Goal: Task Accomplishment & Management: Use online tool/utility

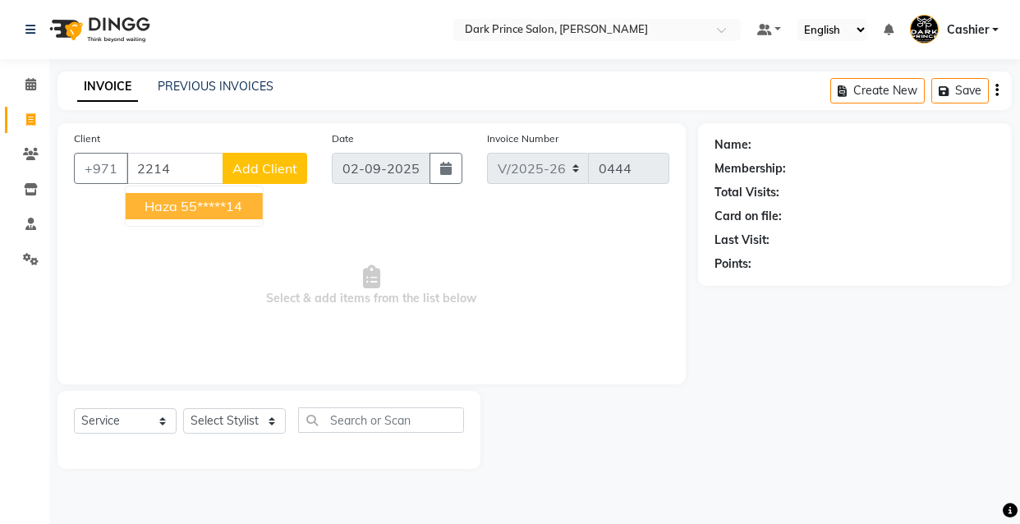
select select "8540"
select select "service"
click at [204, 209] on ngb-highlight "55*****14" at bounding box center [212, 206] width 62 height 16
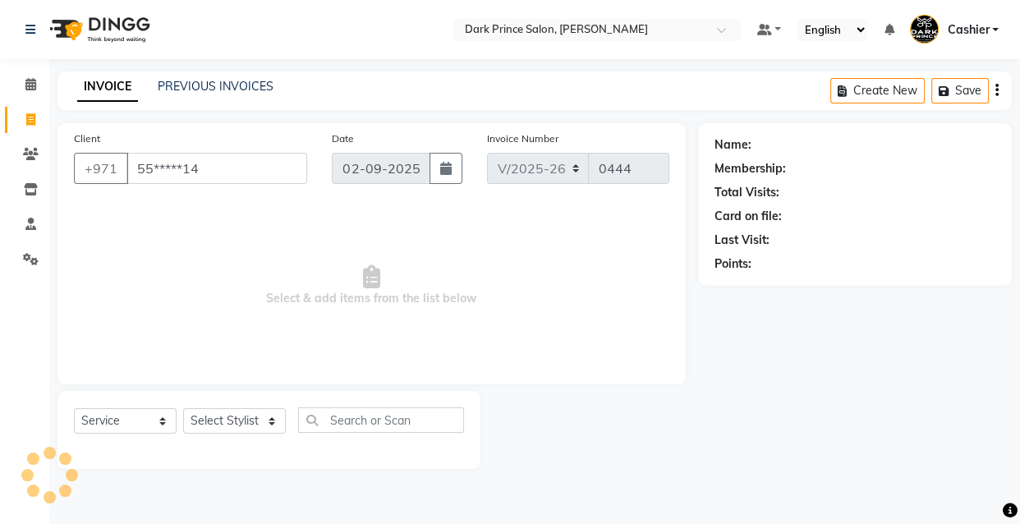
type input "55*****14"
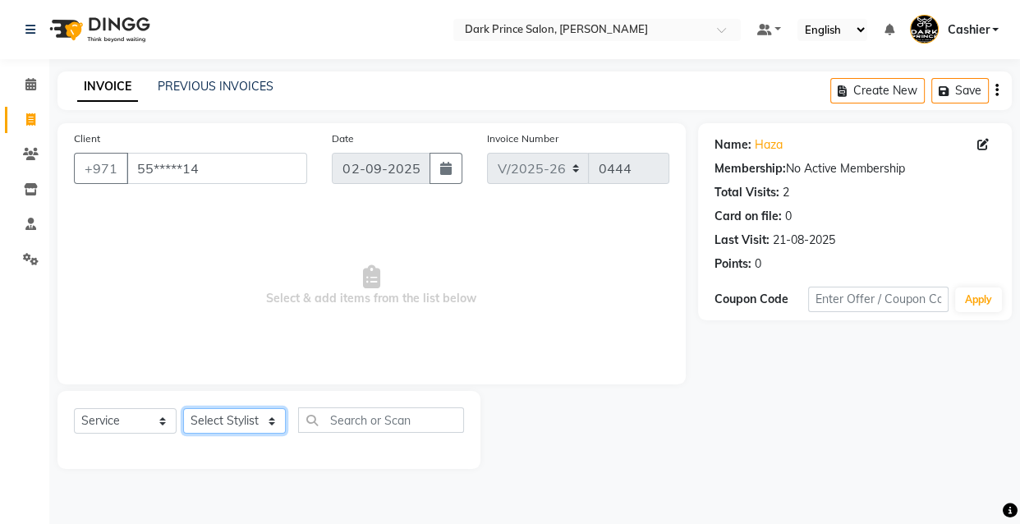
click at [271, 420] on select "Select Stylist [PERSON_NAME] [PERSON_NAME]" at bounding box center [234, 420] width 103 height 25
select select "84431"
click at [183, 408] on select "Select Stylist [PERSON_NAME] [PERSON_NAME]" at bounding box center [234, 420] width 103 height 25
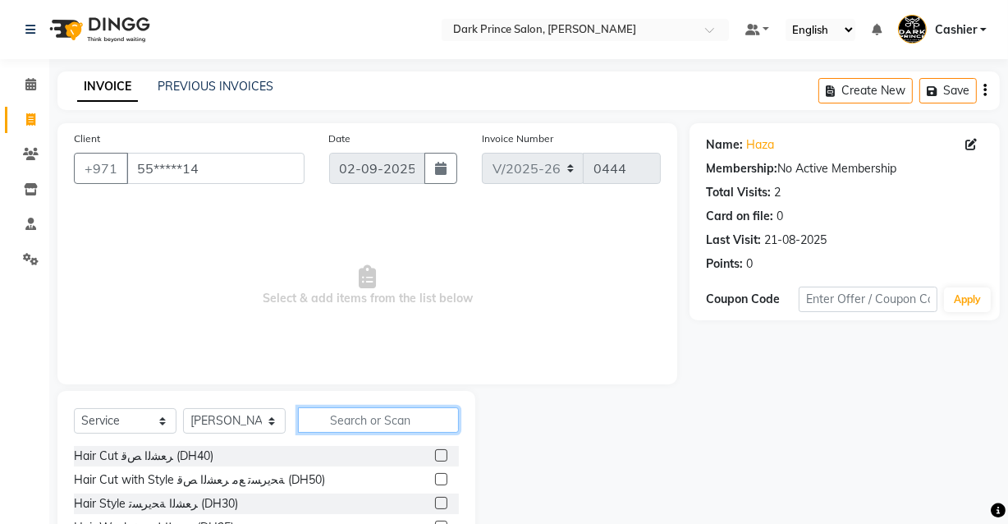
click at [373, 430] on input "text" at bounding box center [378, 419] width 161 height 25
click at [371, 429] on input "text" at bounding box center [378, 419] width 161 height 25
type input "p"
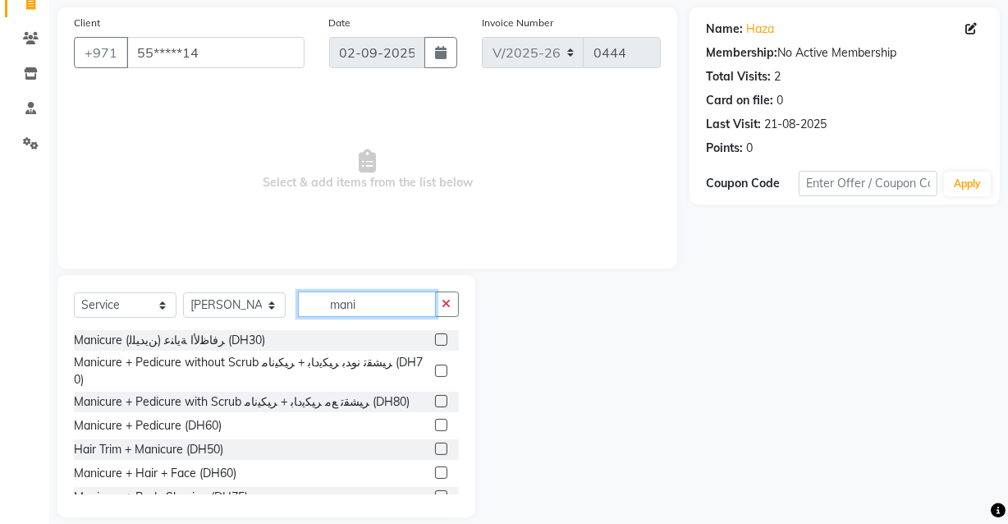
scroll to position [134, 0]
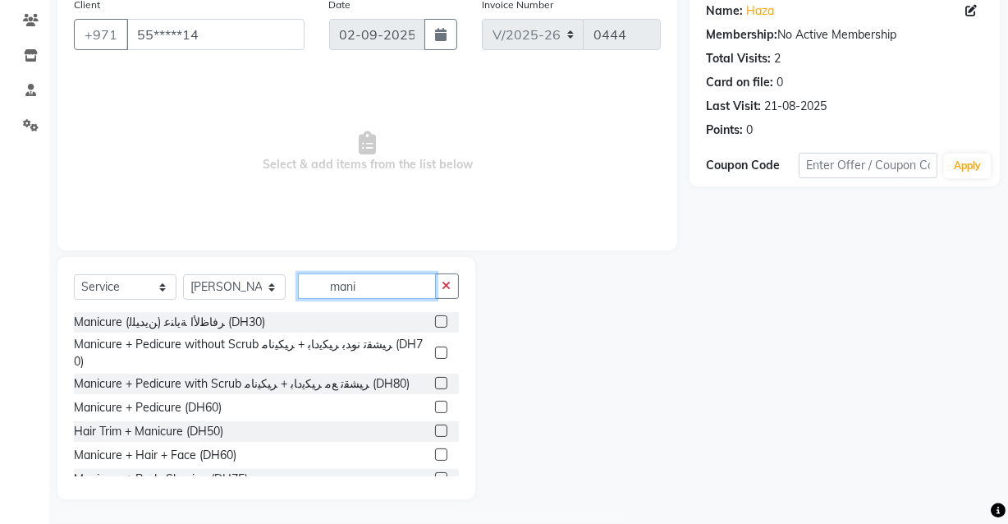
type input "mani"
click at [435, 401] on div at bounding box center [440, 409] width 11 height 17
click at [437, 397] on div at bounding box center [447, 407] width 24 height 21
click at [435, 401] on label at bounding box center [441, 407] width 12 height 12
click at [435, 402] on input "checkbox" at bounding box center [440, 407] width 11 height 11
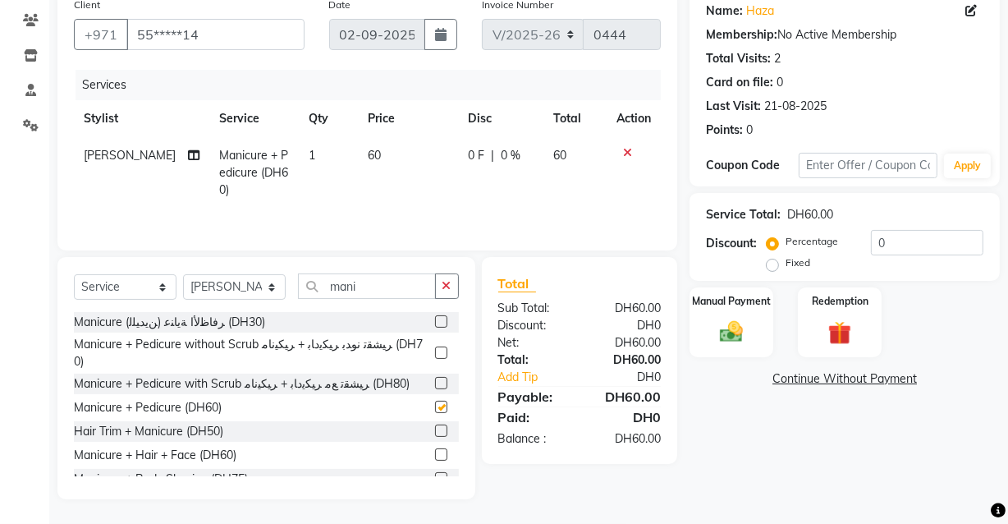
checkbox input "false"
click at [738, 312] on div "Manual Payment" at bounding box center [731, 322] width 87 height 73
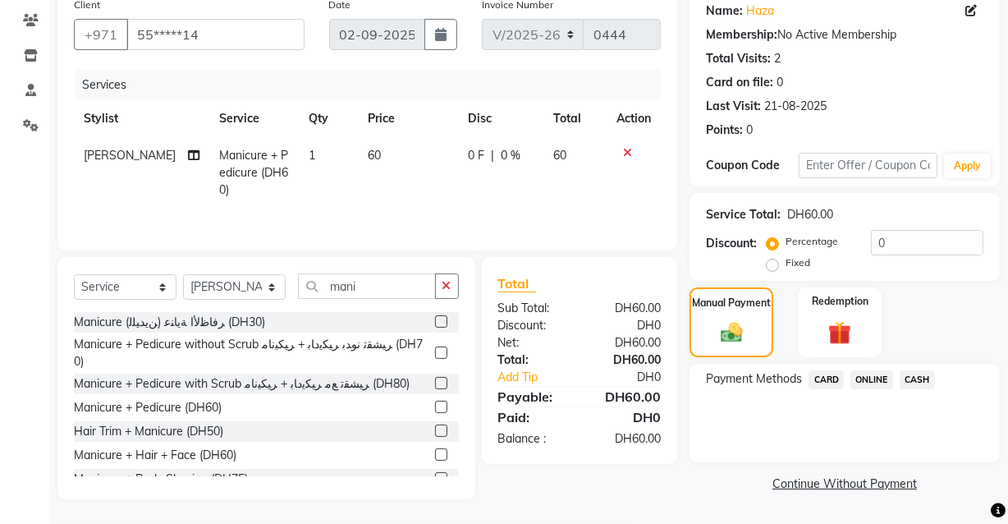
click at [372, 154] on td "60" at bounding box center [408, 172] width 101 height 71
select select "84431"
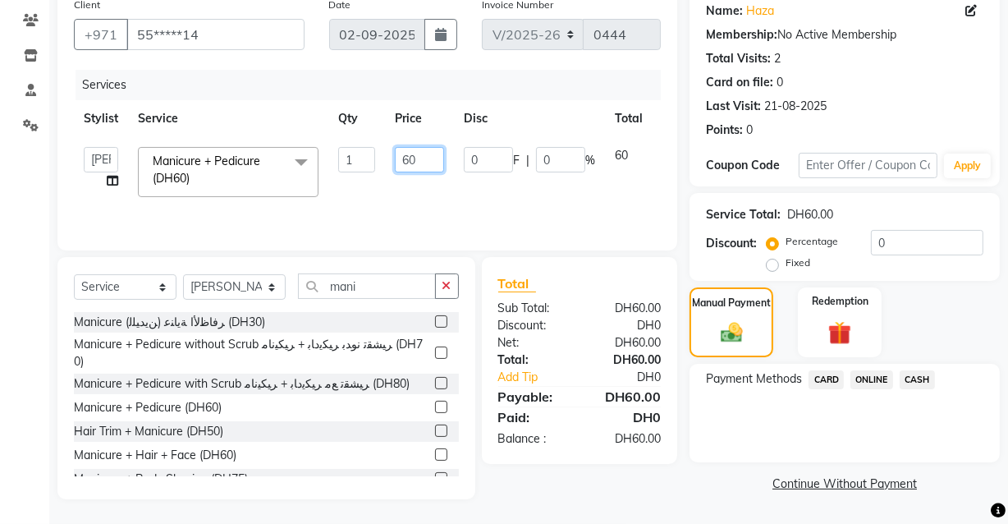
click at [422, 148] on input "60" at bounding box center [419, 159] width 49 height 25
type input "6"
type input "50"
click at [722, 323] on img at bounding box center [732, 332] width 37 height 26
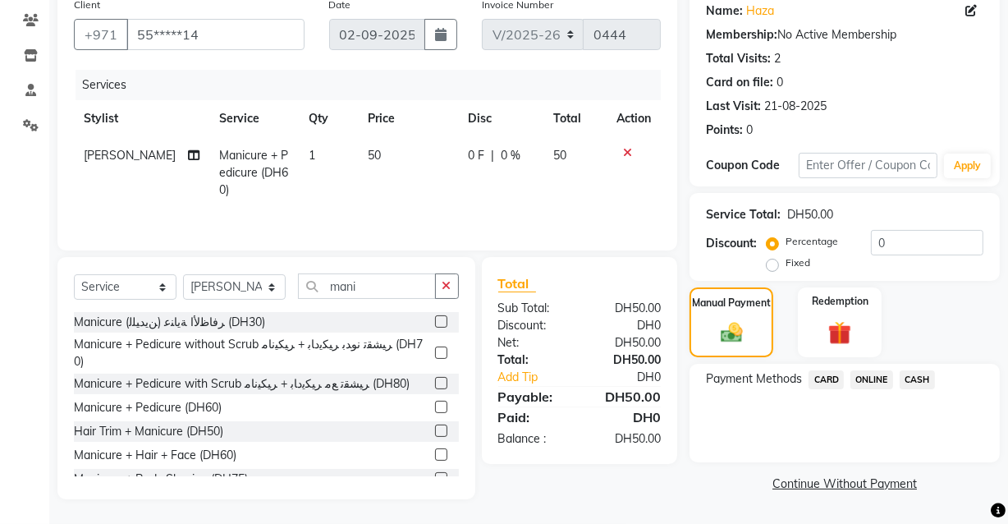
click at [828, 384] on span "CARD" at bounding box center [826, 379] width 35 height 19
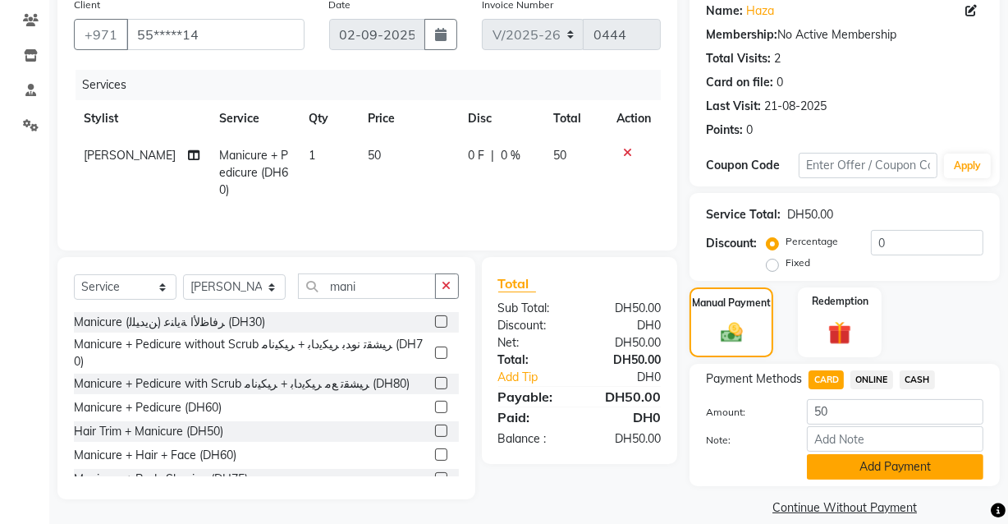
click at [863, 472] on button "Add Payment" at bounding box center [895, 466] width 177 height 25
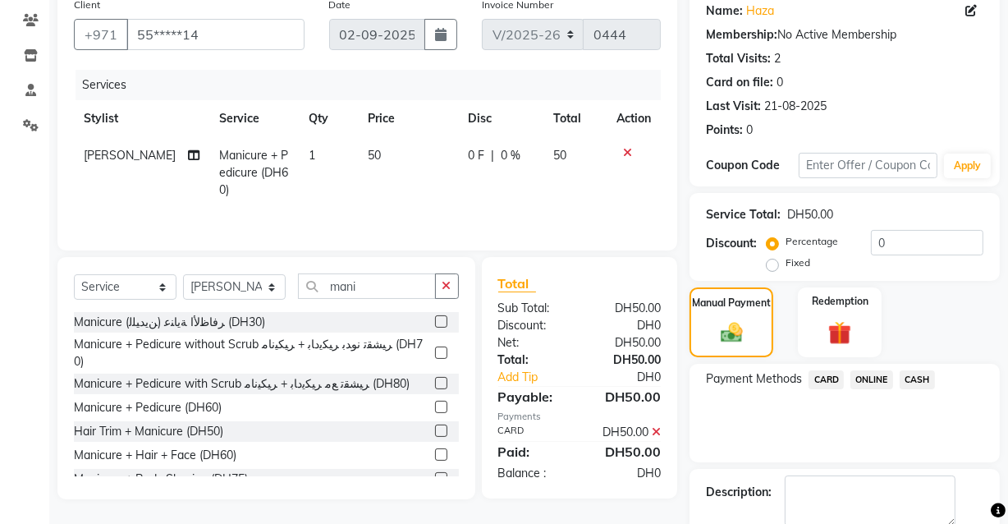
scroll to position [222, 0]
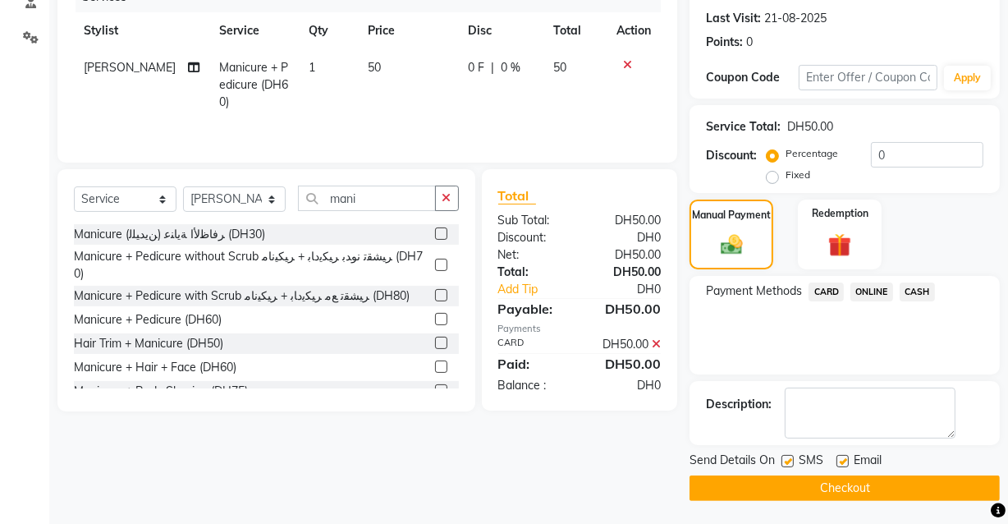
click at [822, 495] on button "Checkout" at bounding box center [845, 487] width 310 height 25
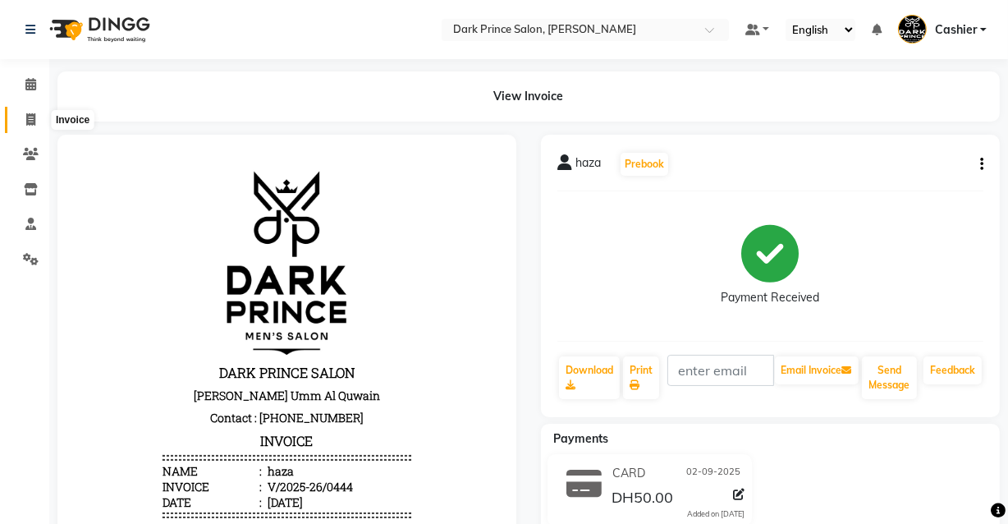
click at [33, 116] on icon at bounding box center [30, 119] width 9 height 12
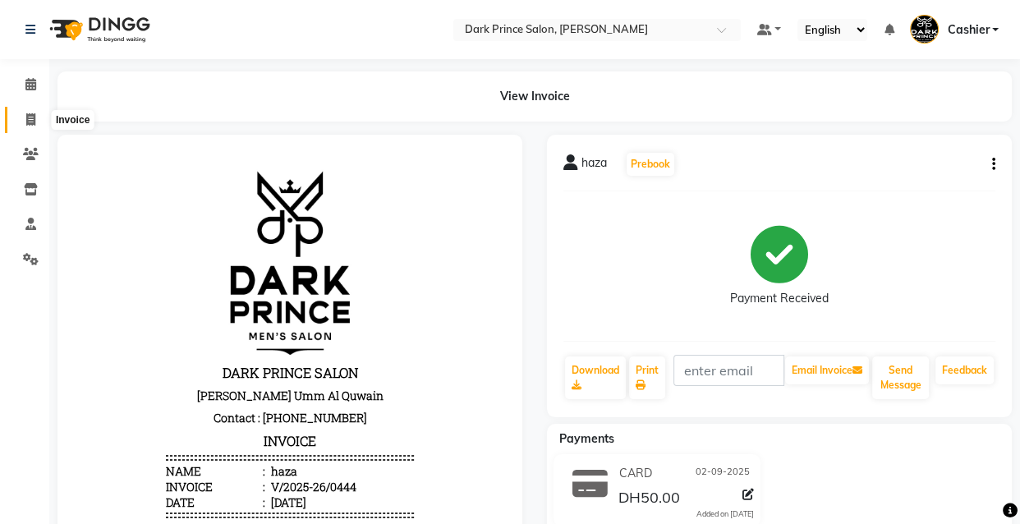
select select "service"
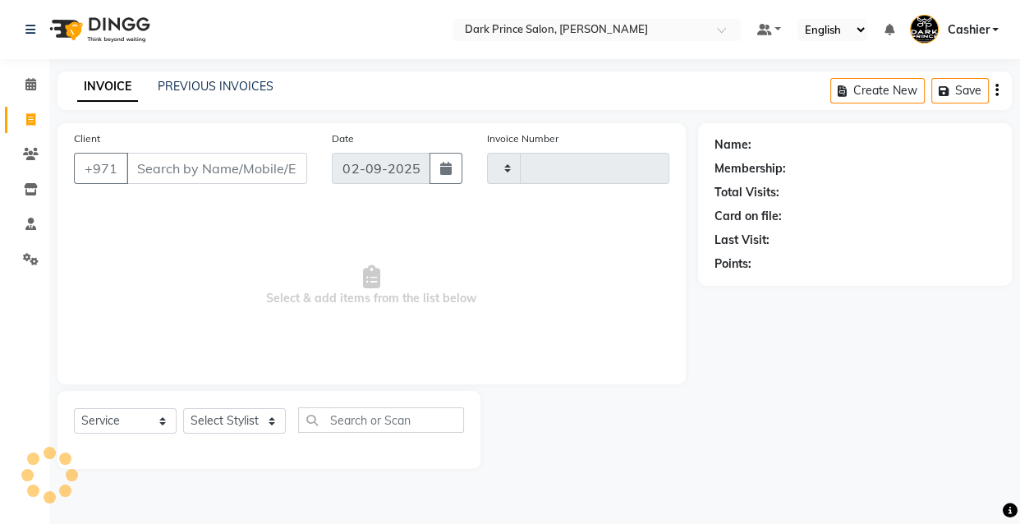
type input "0445"
select select "8540"
